Goal: Task Accomplishment & Management: Use online tool/utility

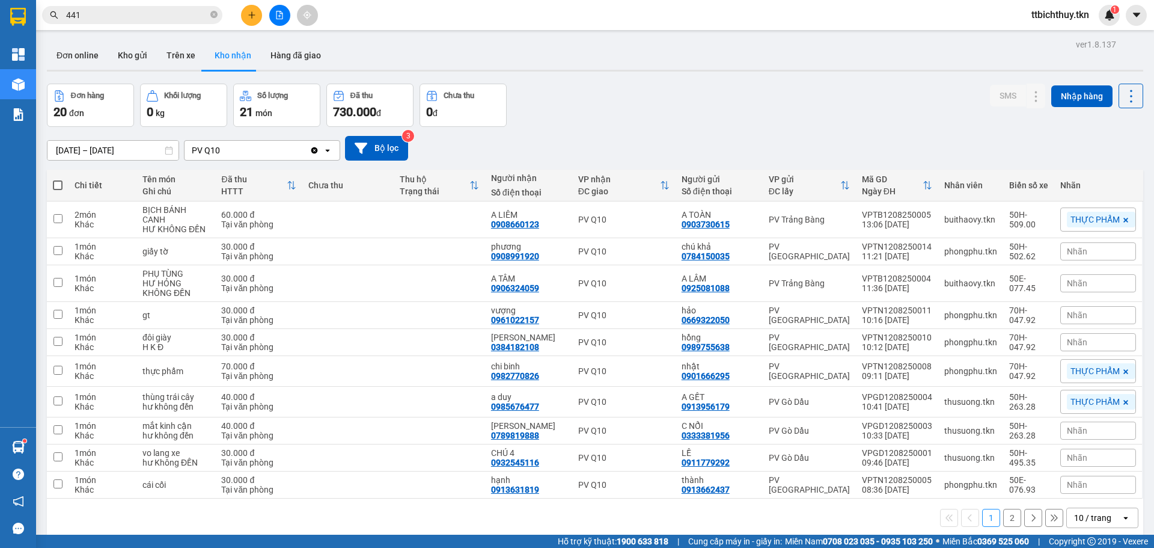
click at [182, 1] on div "Kết quả tìm kiếm ( 213 ) Bộ lọc Mã ĐH Trạng thái Món hàng Thu hộ Tổng cước Chưa…" at bounding box center [577, 15] width 1154 height 30
click at [177, 11] on input "441" at bounding box center [137, 14] width 142 height 13
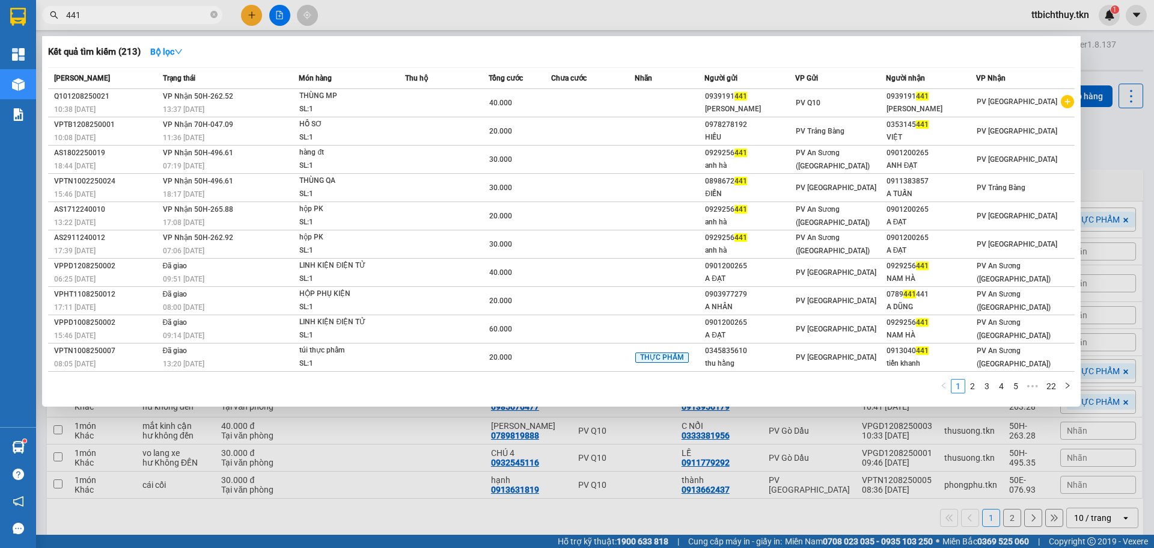
click at [177, 11] on input "441" at bounding box center [137, 14] width 142 height 13
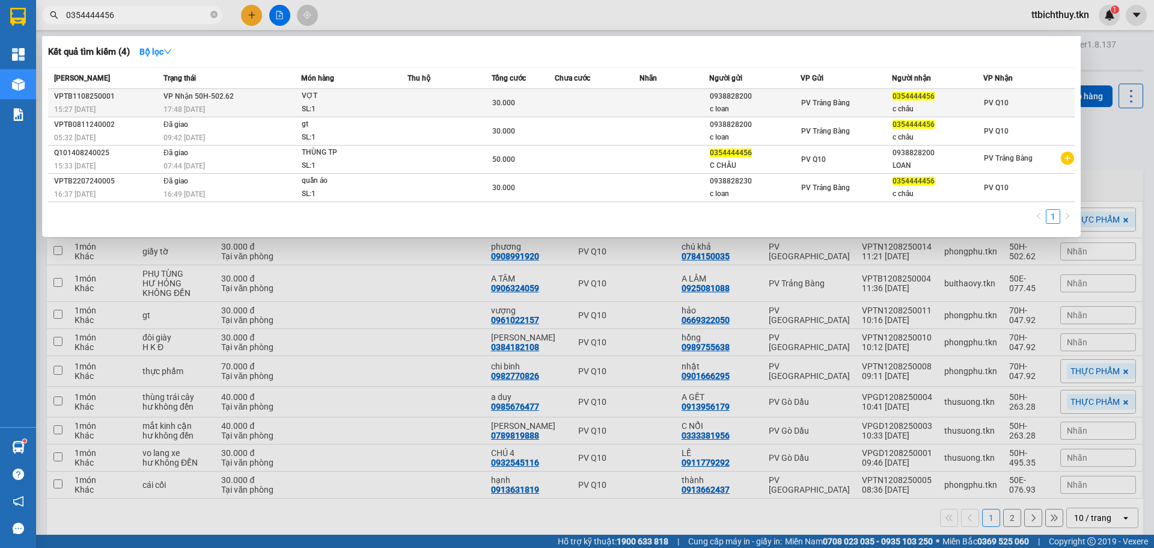
type input "0354444456"
click at [879, 111] on td "PV Trảng Bàng" at bounding box center [846, 103] width 91 height 28
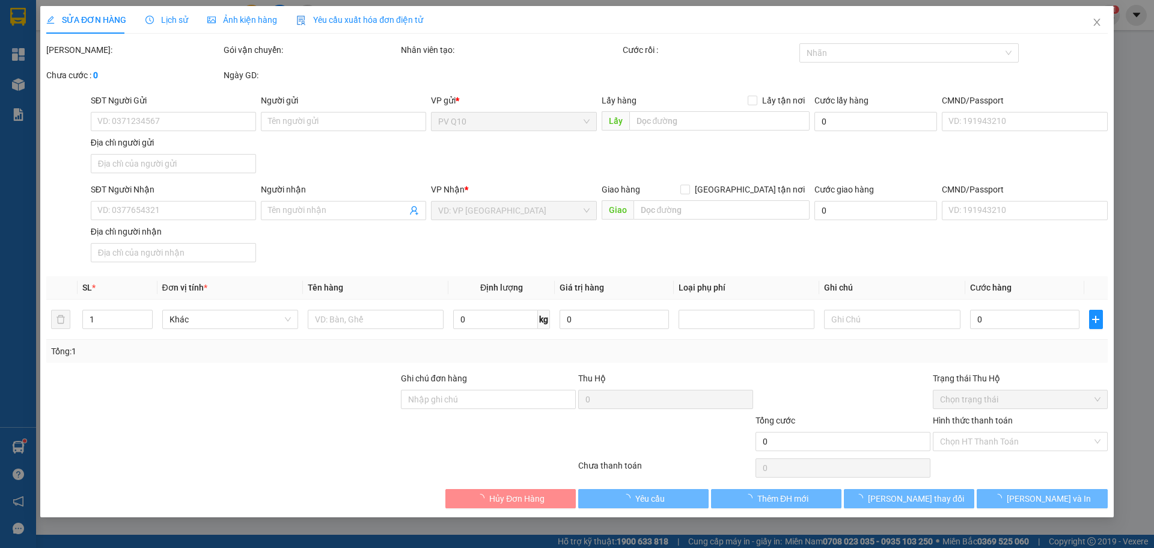
type input "0938828200"
type input "c loan"
type input "0354444456"
type input "c châu"
type input "30.000"
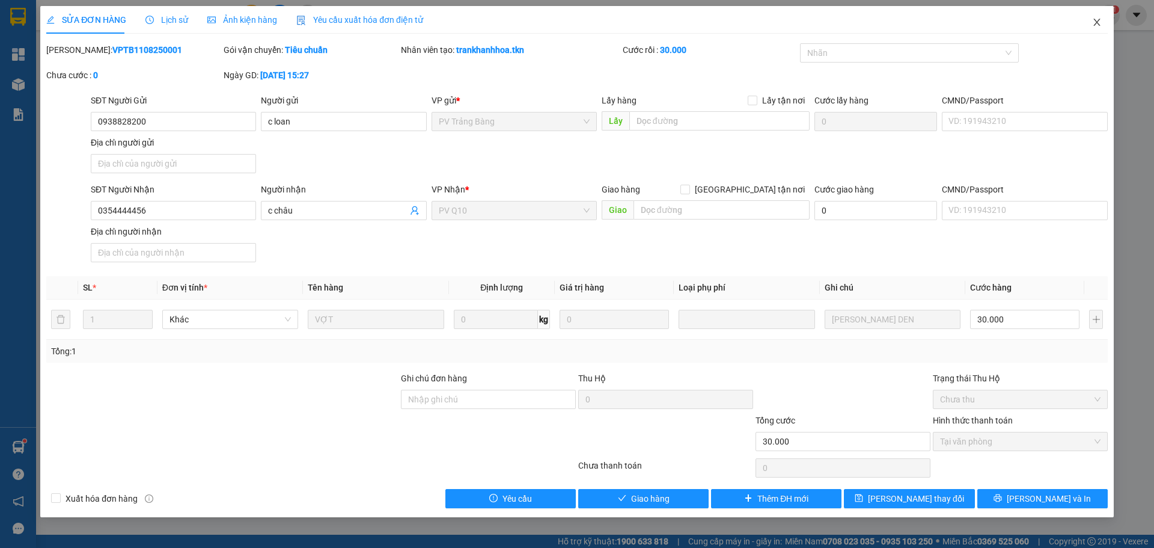
click at [1102, 28] on span "Close" at bounding box center [1097, 23] width 34 height 34
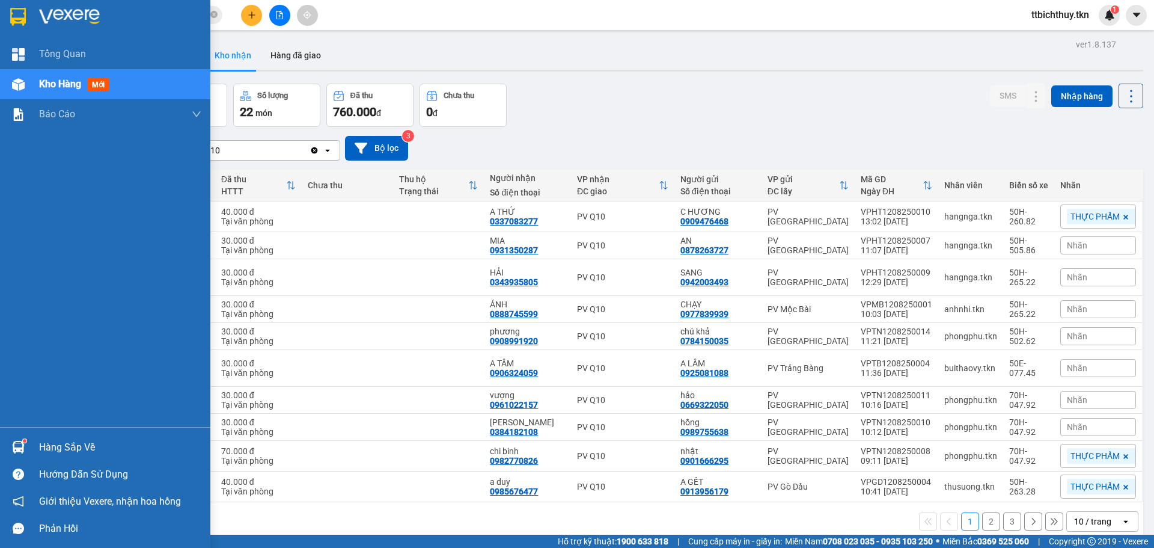
click at [22, 451] on img at bounding box center [18, 447] width 13 height 13
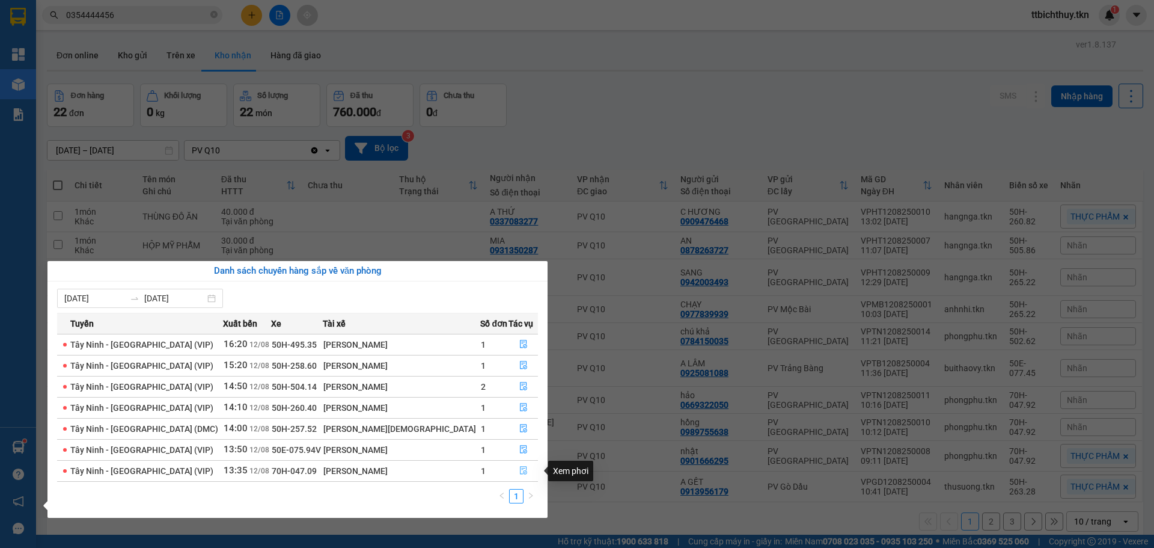
click at [519, 471] on icon "file-done" at bounding box center [523, 470] width 8 height 8
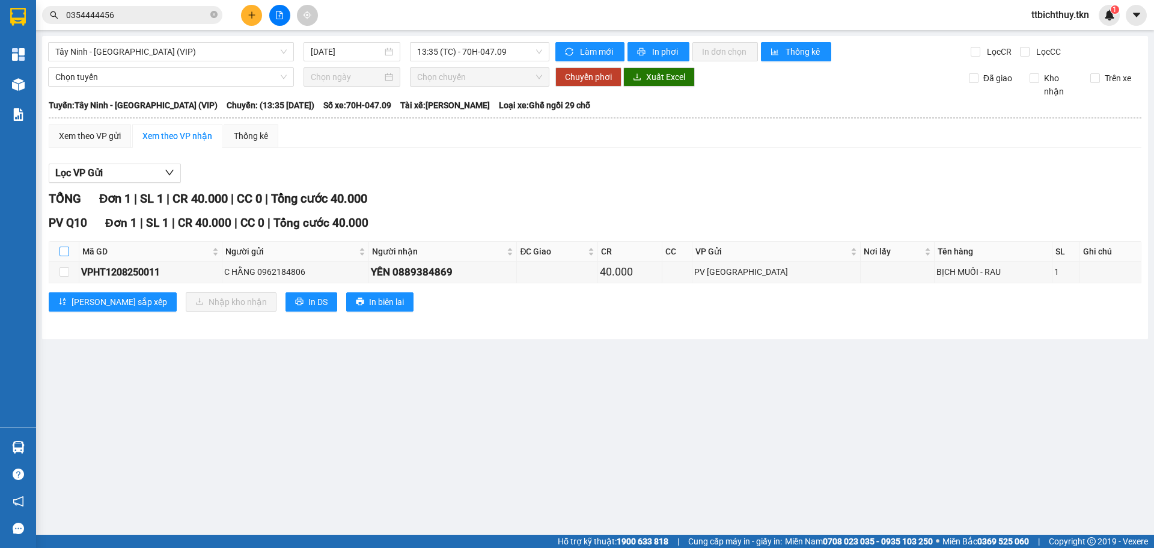
click at [67, 253] on input "checkbox" at bounding box center [65, 251] width 10 height 10
checkbox input "true"
